Goal: Communication & Community: Ask a question

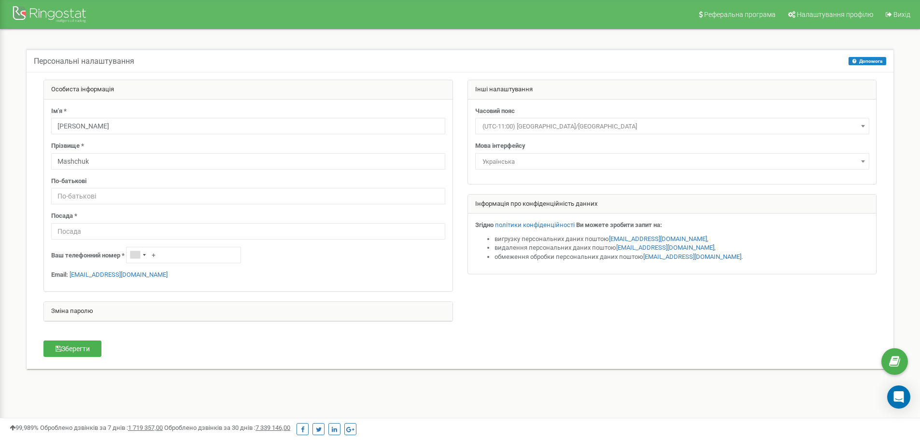
click at [238, 308] on div "Зміна паролю" at bounding box center [248, 311] width 409 height 19
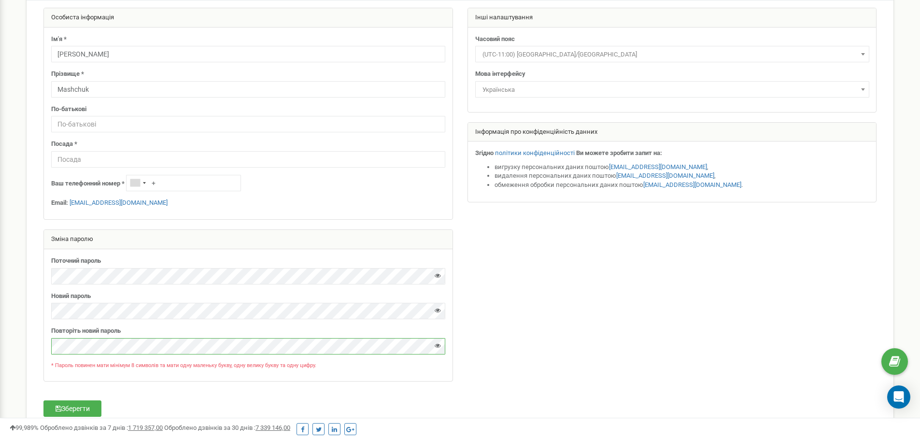
scroll to position [140, 0]
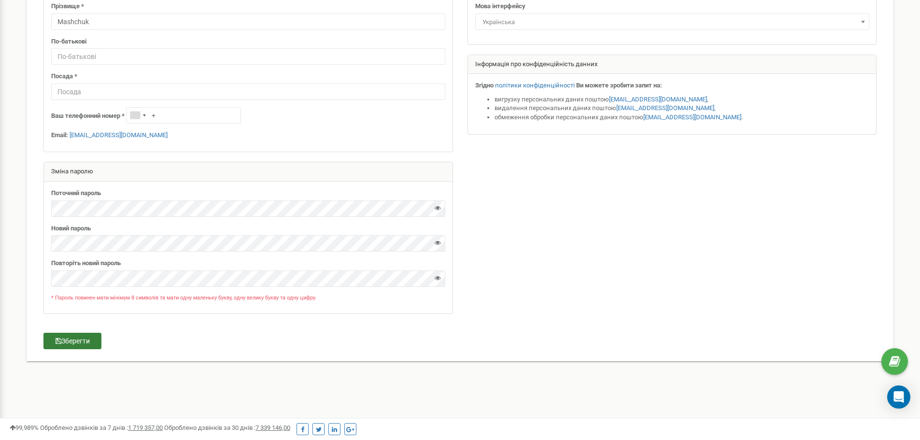
click at [69, 336] on button "Зберегти" at bounding box center [72, 341] width 58 height 16
click at [203, 92] on input "text" at bounding box center [248, 92] width 394 height 16
click at [203, 95] on input "text" at bounding box center [248, 92] width 394 height 16
type input "v"
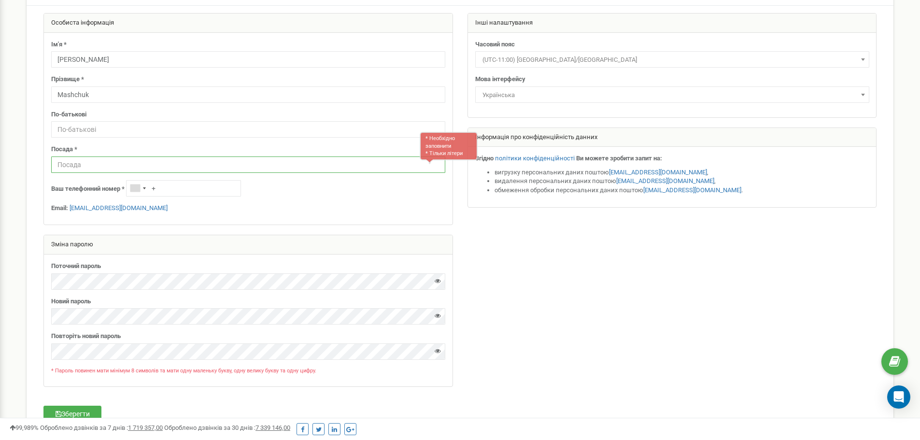
scroll to position [108, 0]
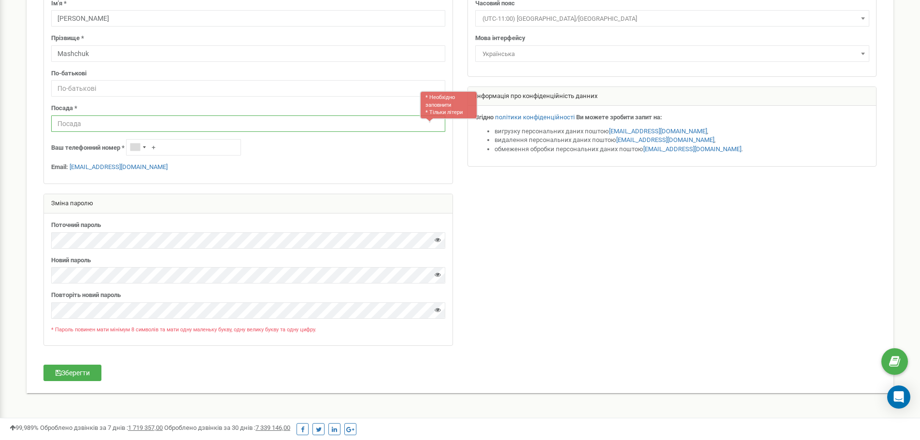
click at [196, 124] on input "text" at bounding box center [248, 123] width 394 height 16
type input "менеджер з продажу"
click at [87, 377] on button "Зберегти" at bounding box center [72, 373] width 58 height 16
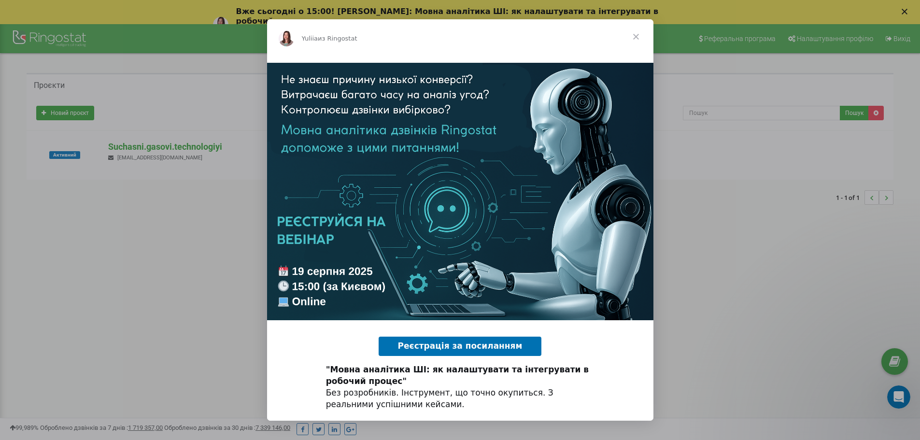
click at [640, 34] on span "Закрыть" at bounding box center [636, 36] width 35 height 35
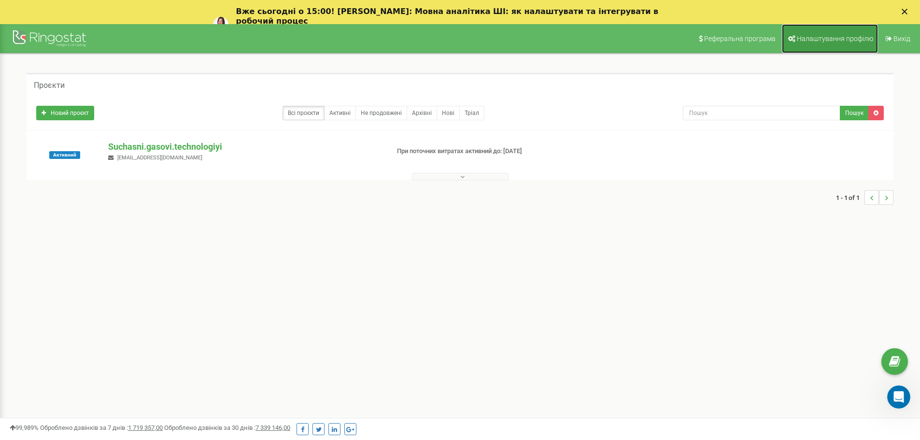
click at [810, 37] on span "Налаштування профілю" at bounding box center [835, 39] width 76 height 8
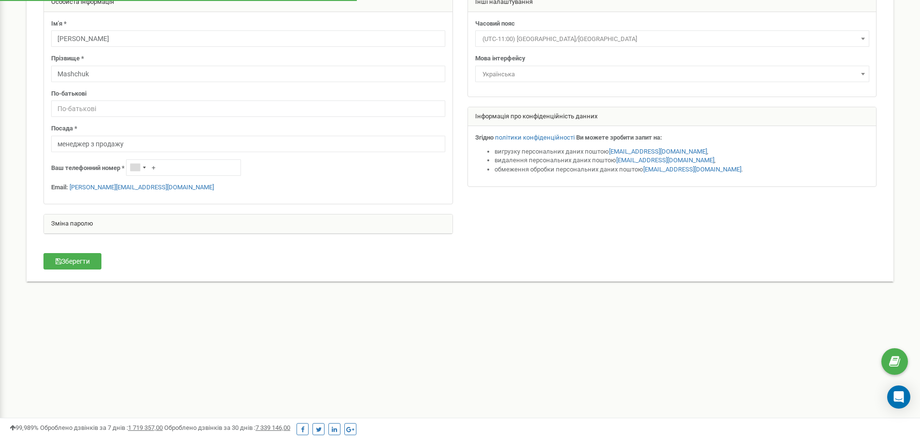
scroll to position [88, 0]
click at [259, 226] on div "Зміна паролю" at bounding box center [248, 223] width 409 height 19
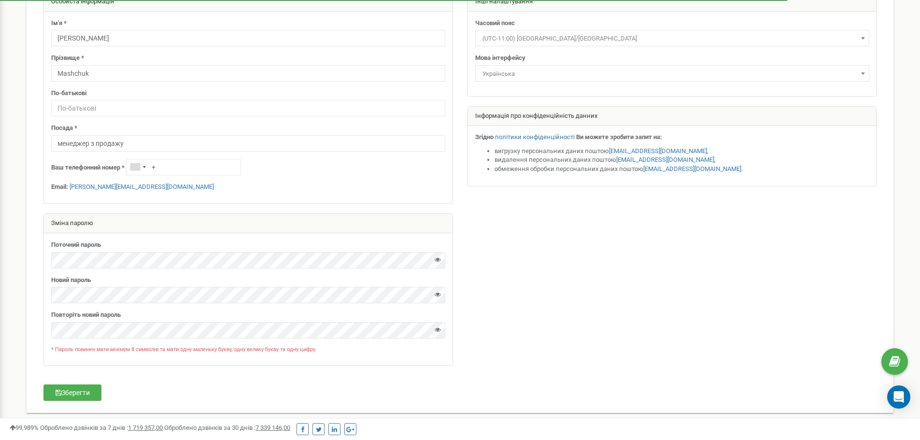
click at [259, 226] on div "Зміна паролю" at bounding box center [248, 223] width 409 height 19
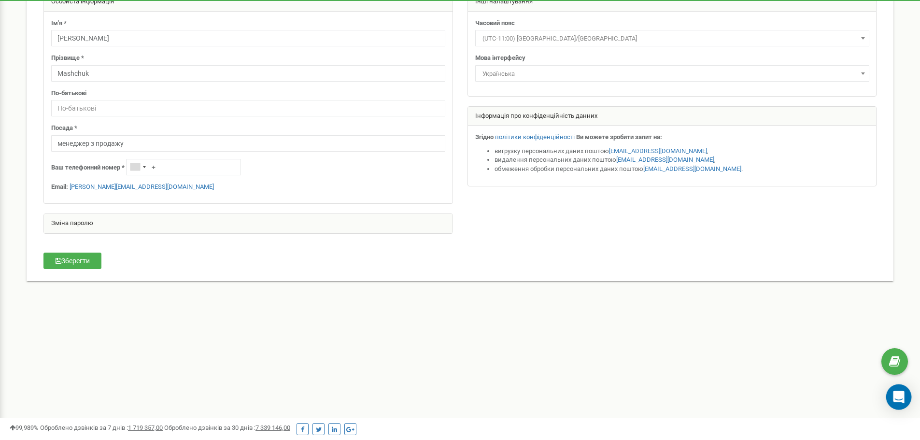
click at [890, 393] on div "Open Intercom Messenger" at bounding box center [899, 397] width 26 height 26
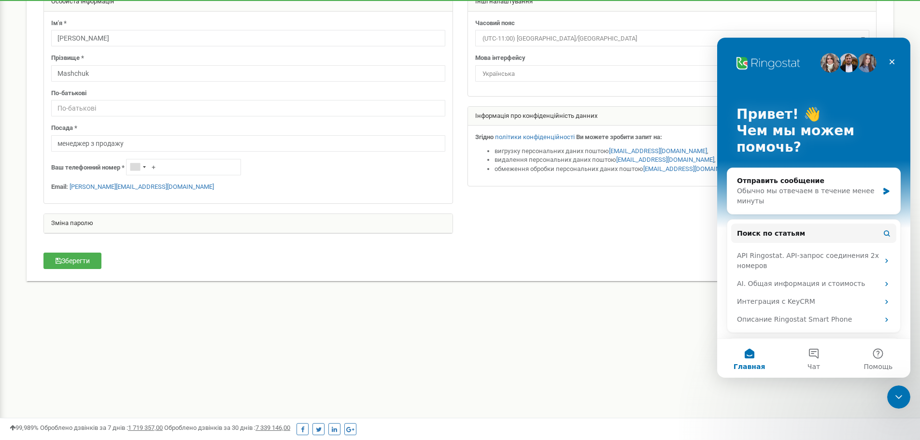
scroll to position [0, 0]
click at [817, 352] on button "Чат" at bounding box center [813, 358] width 64 height 39
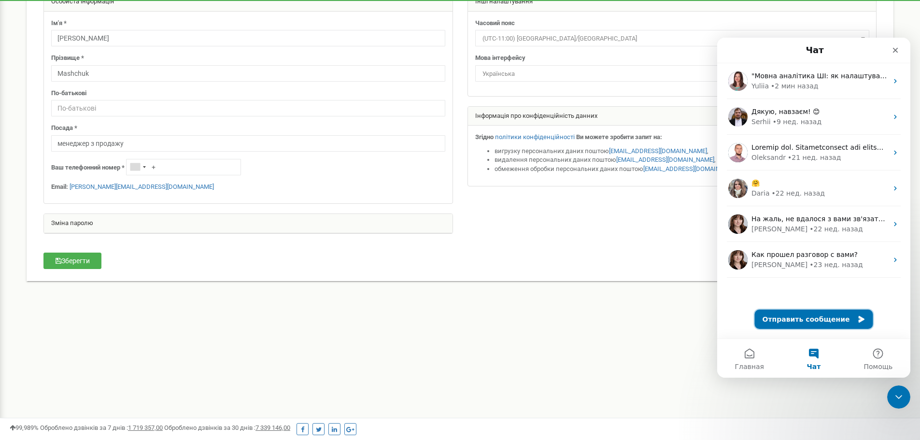
click at [815, 318] on button "Отправить сообщение" at bounding box center [814, 319] width 118 height 19
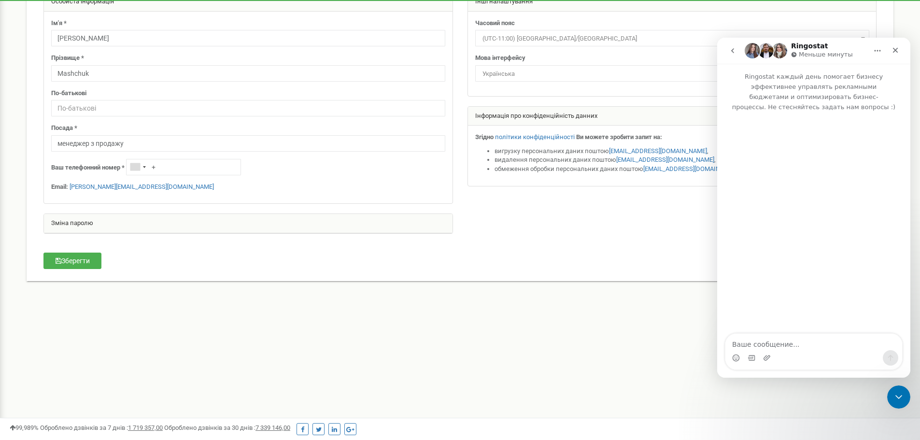
click at [796, 347] on textarea "Ваше сообщение..." at bounding box center [813, 342] width 177 height 16
click at [768, 343] on textarea "Вітаю! Потрібна допомога. На новому пристрої не можу увійти акаунт рінгостату. …" at bounding box center [813, 327] width 177 height 45
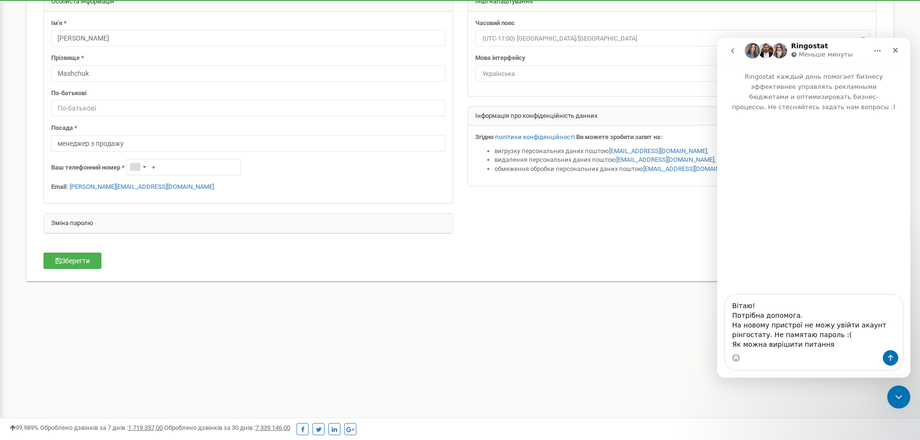
type textarea "Вітаю! Потрібна допомога. На новому пристрої не можу увійти акаунт рінгостату. …"
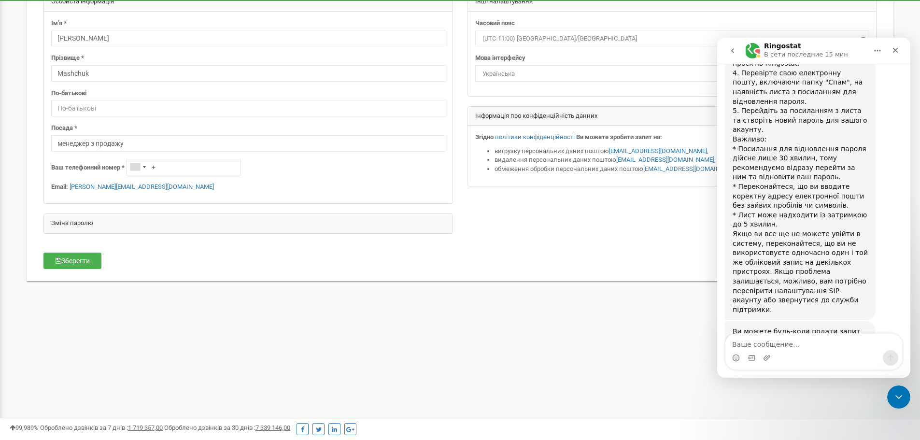
scroll to position [280, 0]
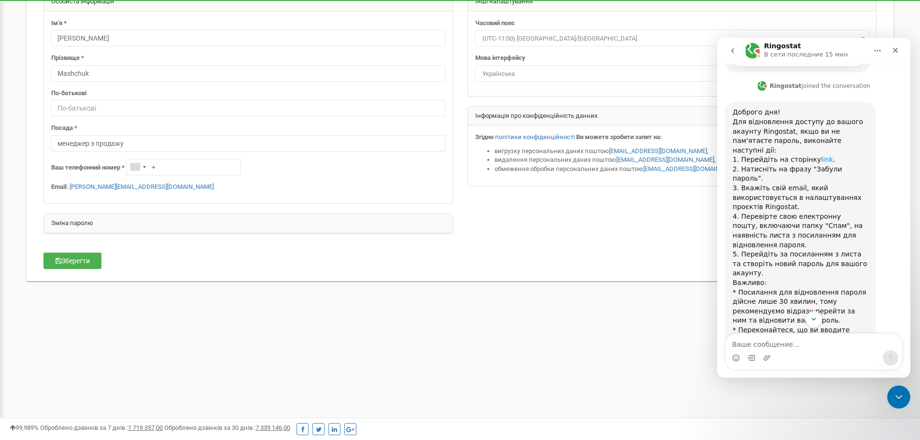
click at [821, 155] on link "link" at bounding box center [827, 159] width 12 height 8
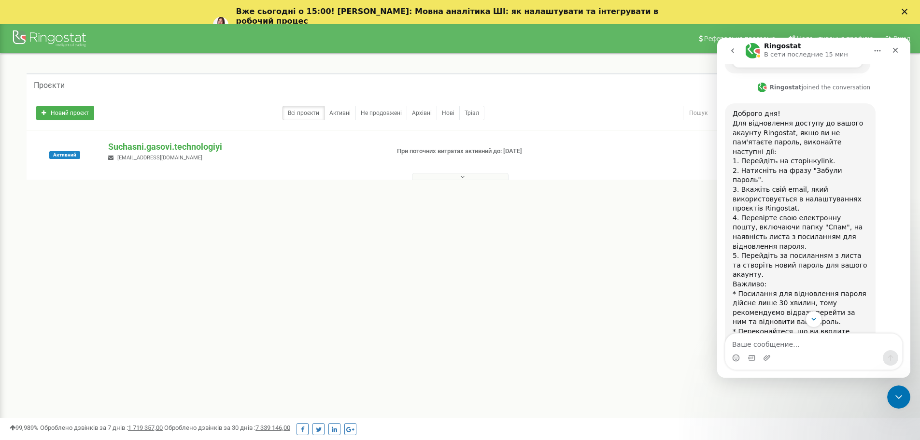
scroll to position [273, 0]
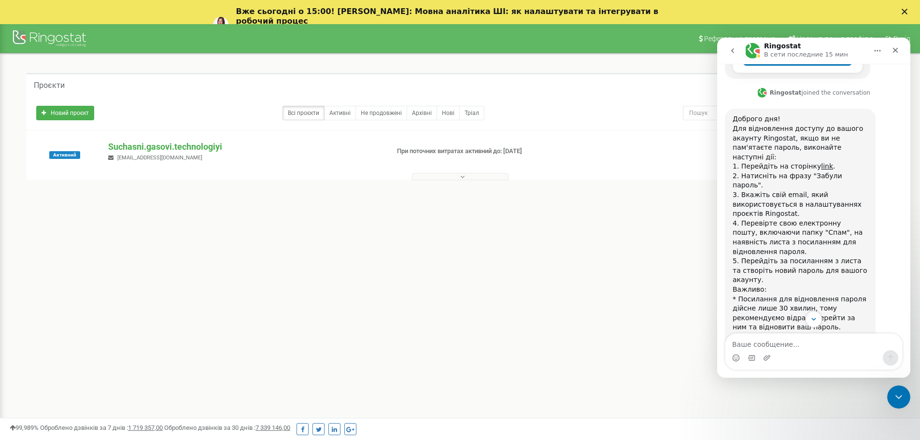
click at [547, 207] on div "1 - 1 of 1" at bounding box center [460, 198] width 867 height 34
click at [894, 46] on div "Закрыть" at bounding box center [895, 50] width 17 height 17
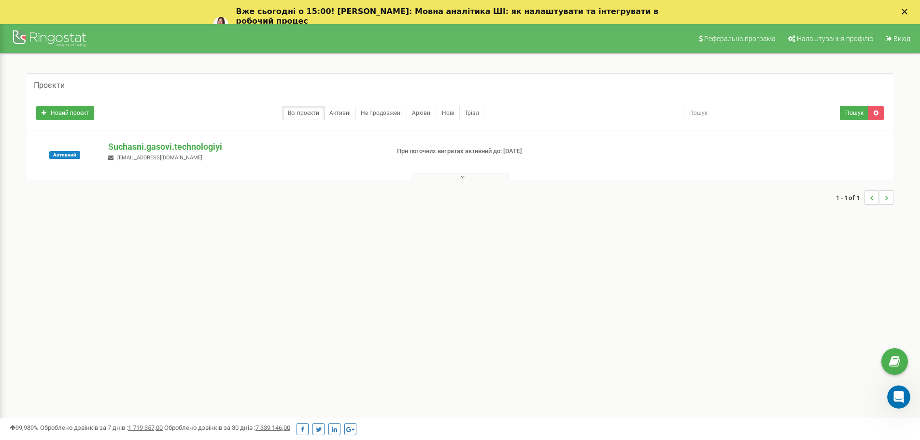
scroll to position [423, 0]
click at [901, 395] on icon "Открыть службу сообщений Intercom" at bounding box center [897, 396] width 16 height 16
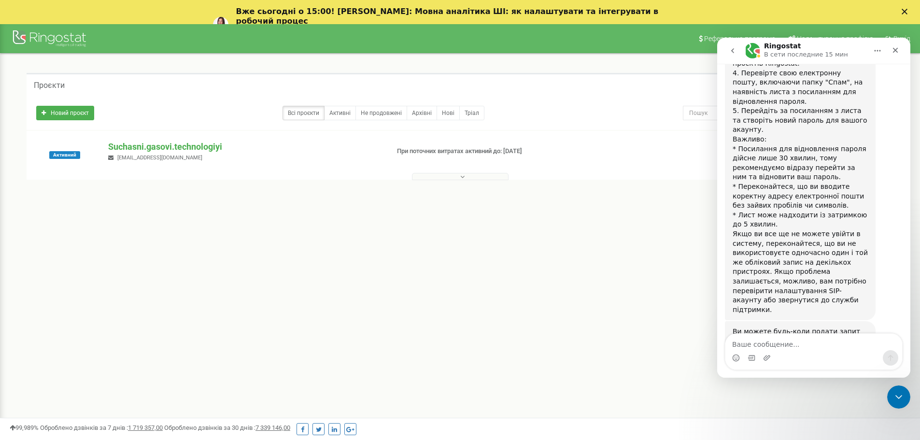
scroll to position [282, 0]
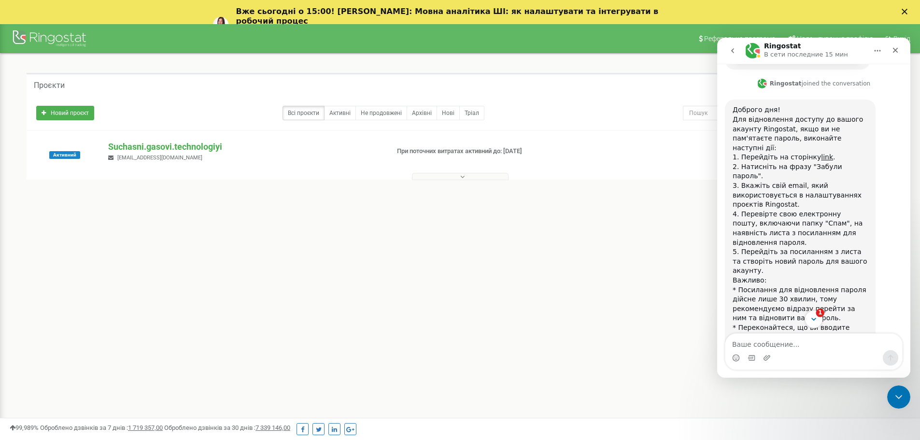
click at [812, 321] on icon "Scroll to bottom" at bounding box center [813, 319] width 9 height 9
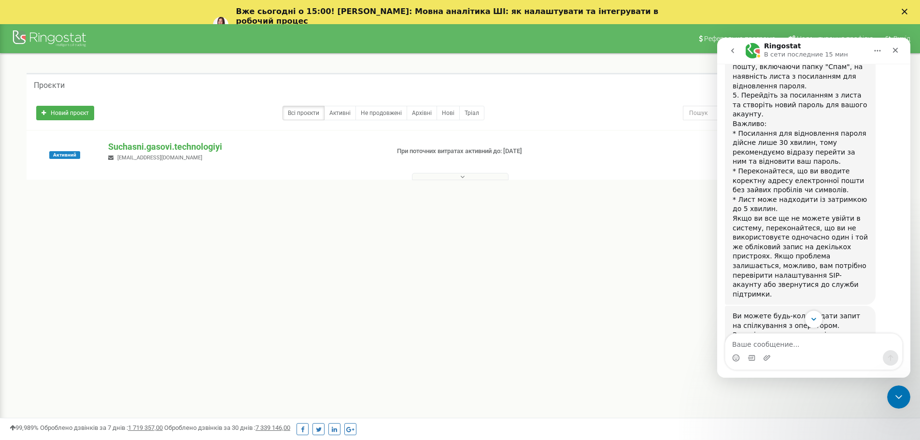
scroll to position [470, 0]
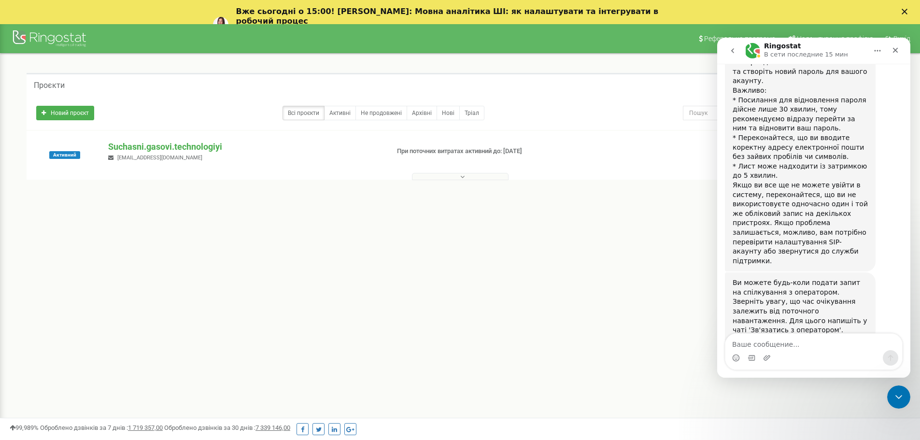
click at [809, 353] on div "Мессенджер Intercom" at bounding box center [813, 357] width 177 height 15
click at [809, 340] on textarea "Ваше сообщение..." at bounding box center [813, 342] width 177 height 16
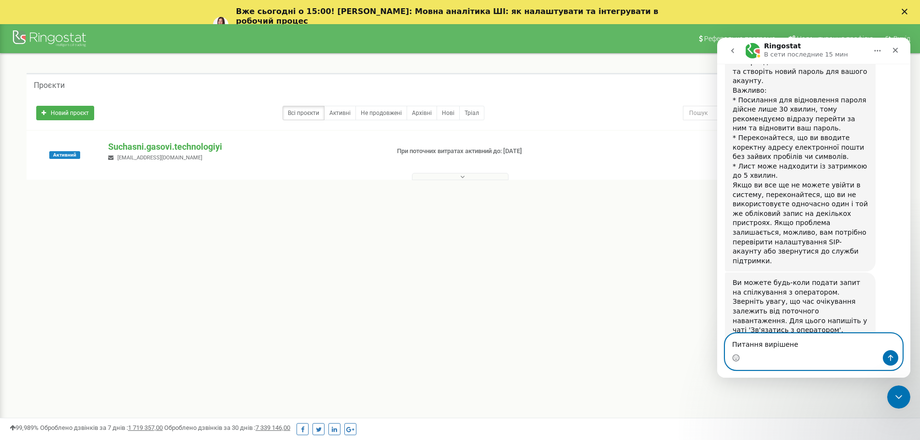
type textarea "Питання вирішене"
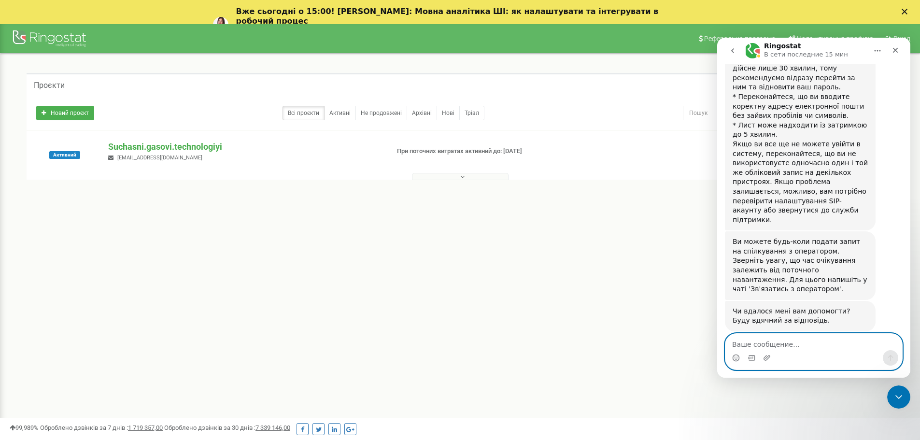
scroll to position [512, 0]
